Goal: Find contact information: Find contact information

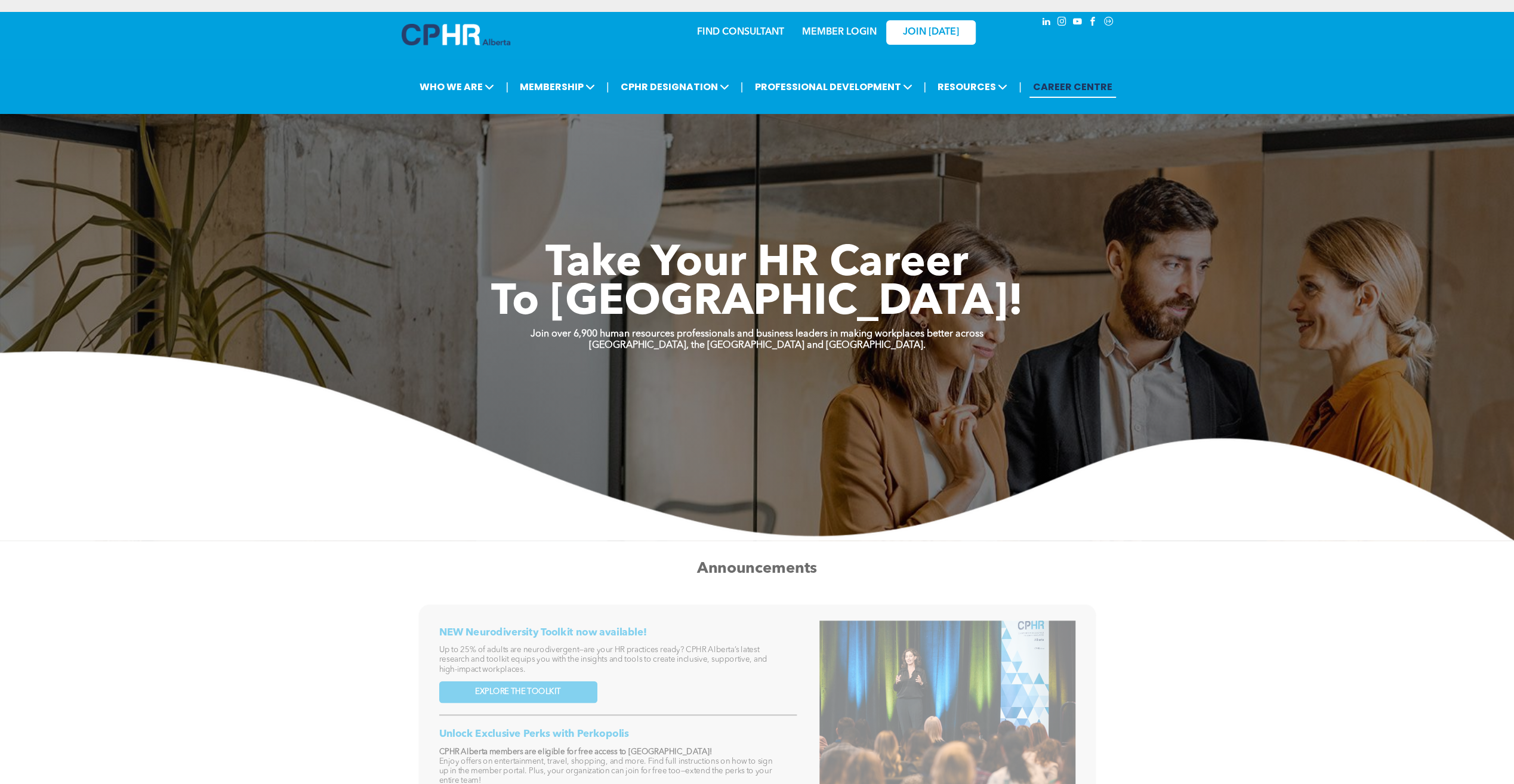
click at [829, 29] on link "MEMBER LOGIN" at bounding box center [839, 32] width 74 height 10
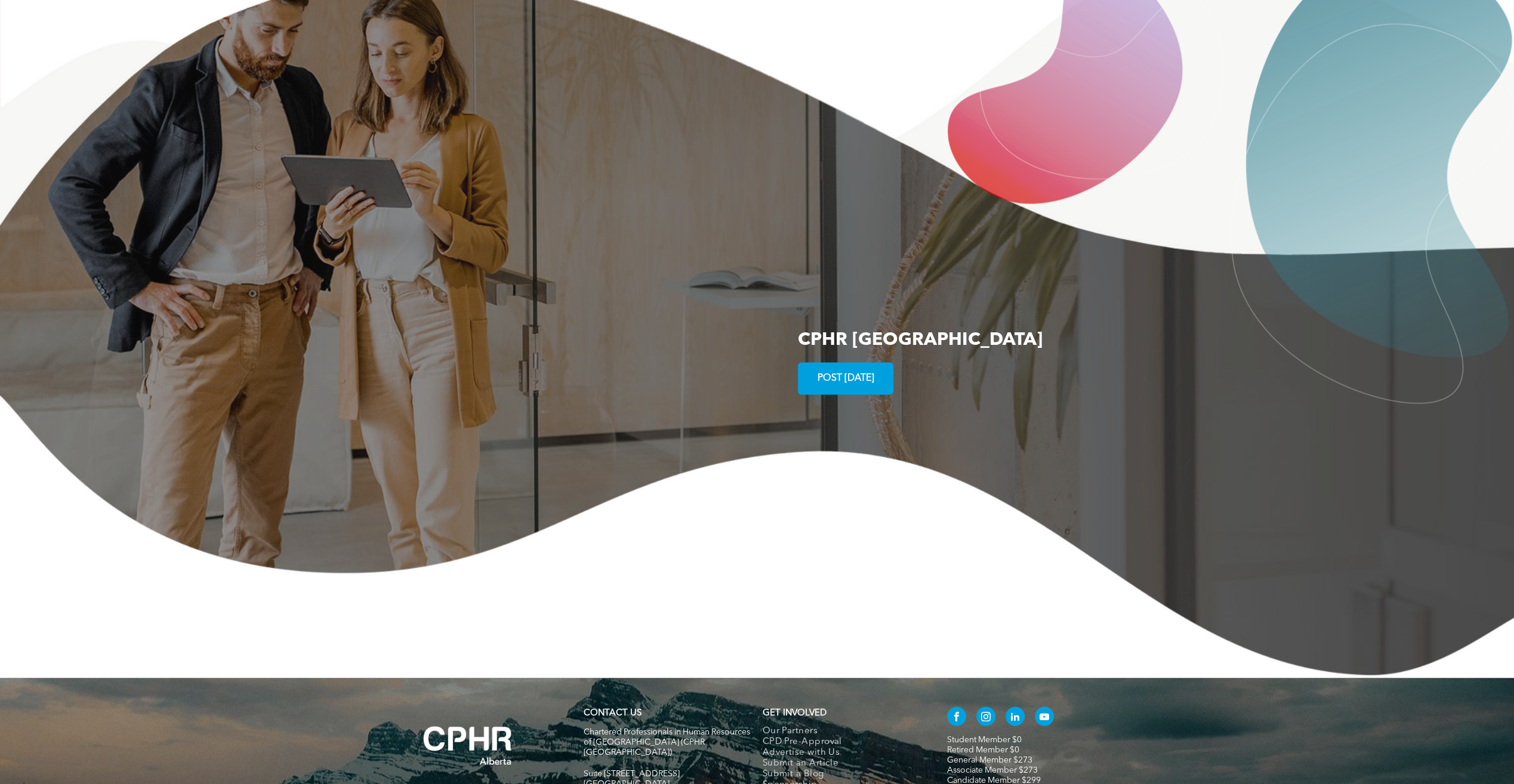
scroll to position [2066, 0]
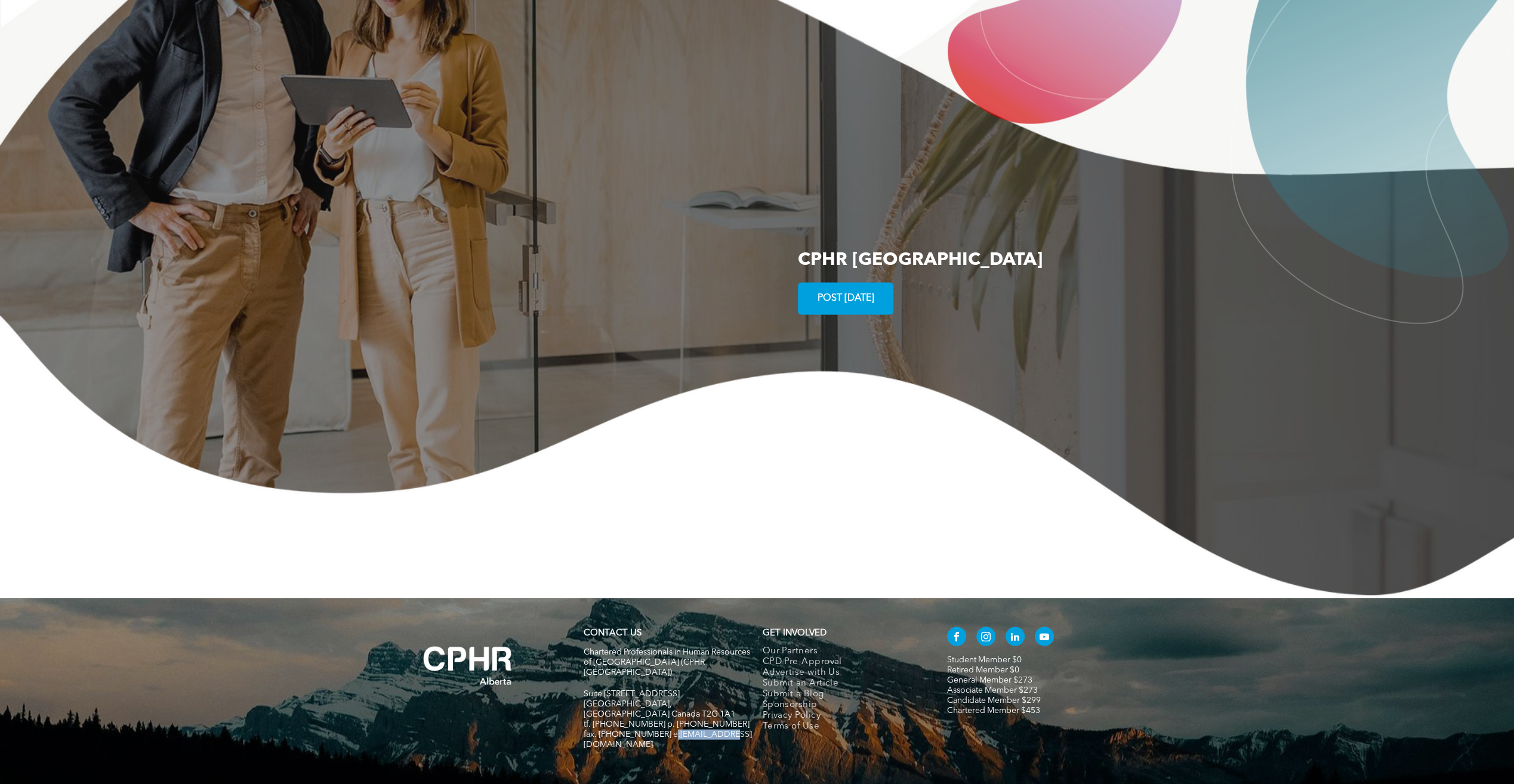
drag, startPoint x: 735, startPoint y: 677, endPoint x: 664, endPoint y: 675, distance: 71.0
click at [664, 729] on h5 "fax. [PHONE_NUMBER] e:[EMAIL_ADDRESS][DOMAIN_NAME]" at bounding box center [667, 739] width 168 height 21
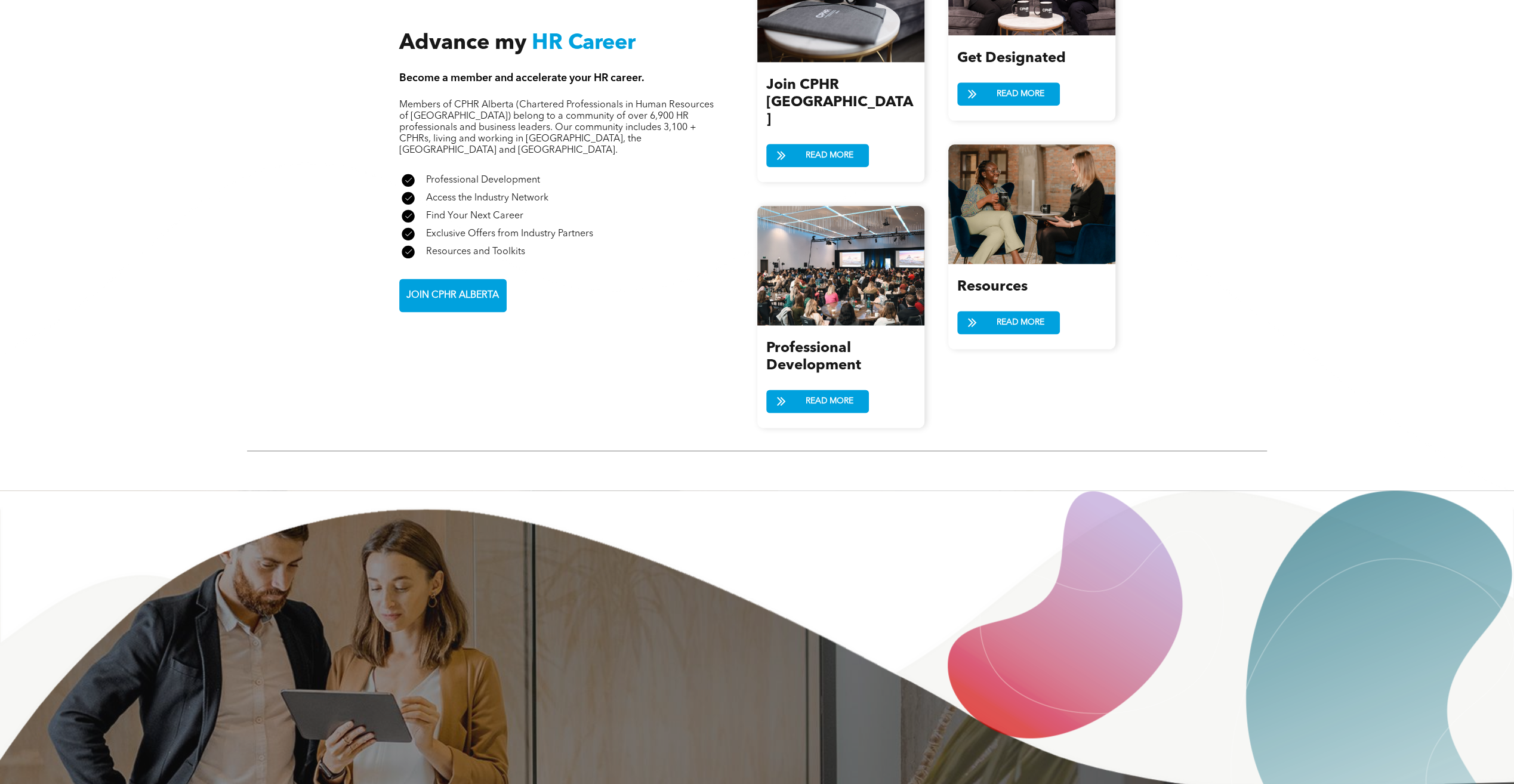
scroll to position [0, 0]
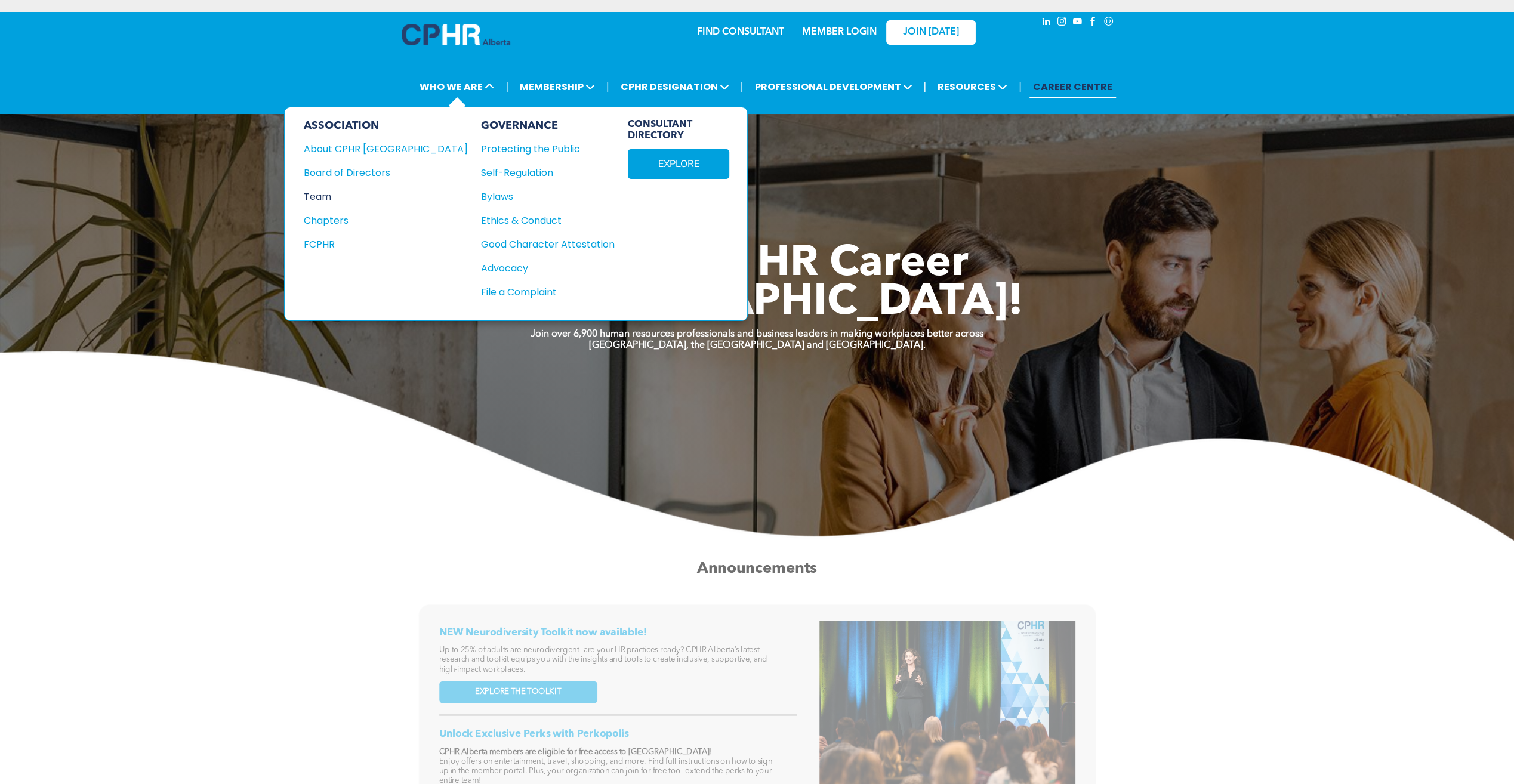
click at [334, 197] on div "Team" at bounding box center [377, 196] width 148 height 15
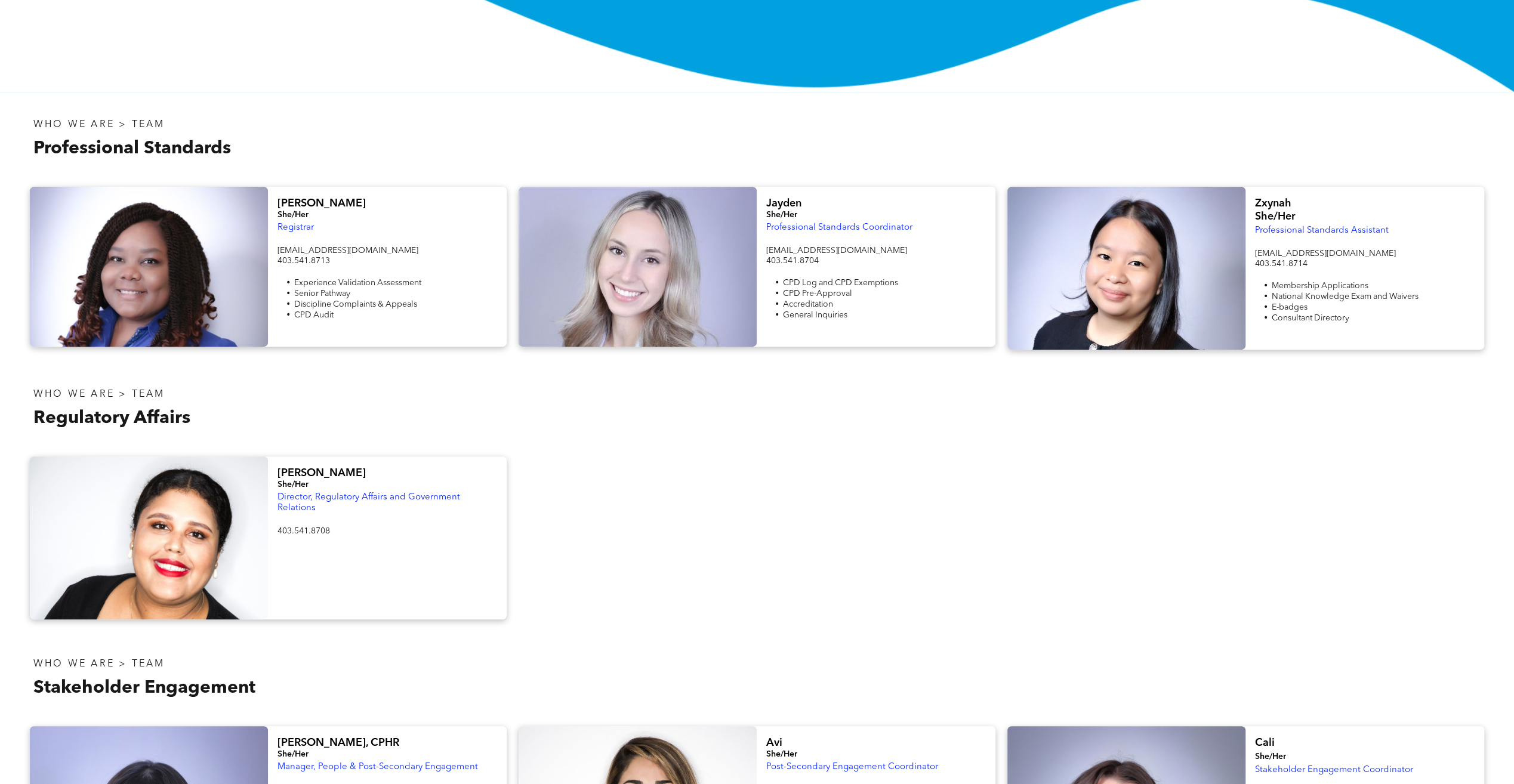
scroll to position [358, 0]
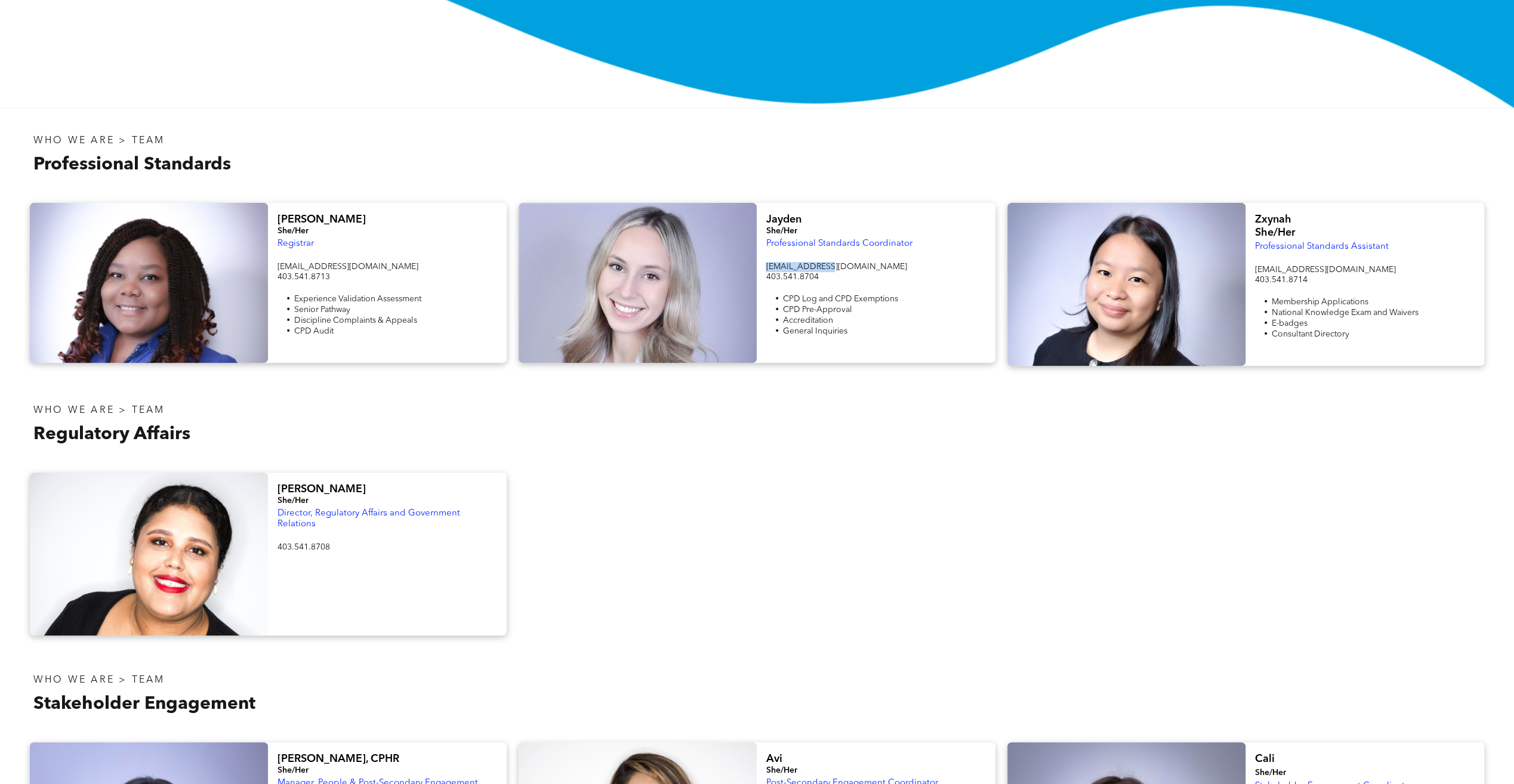
drag, startPoint x: 826, startPoint y: 265, endPoint x: 765, endPoint y: 265, distance: 61.0
click at [766, 265] on p "[EMAIL_ADDRESS][DOMAIN_NAME]" at bounding box center [876, 267] width 220 height 10
copy span "[EMAIL_ADDRESS][DOMAIN_NAME]"
